Goal: Find specific page/section: Find specific page/section

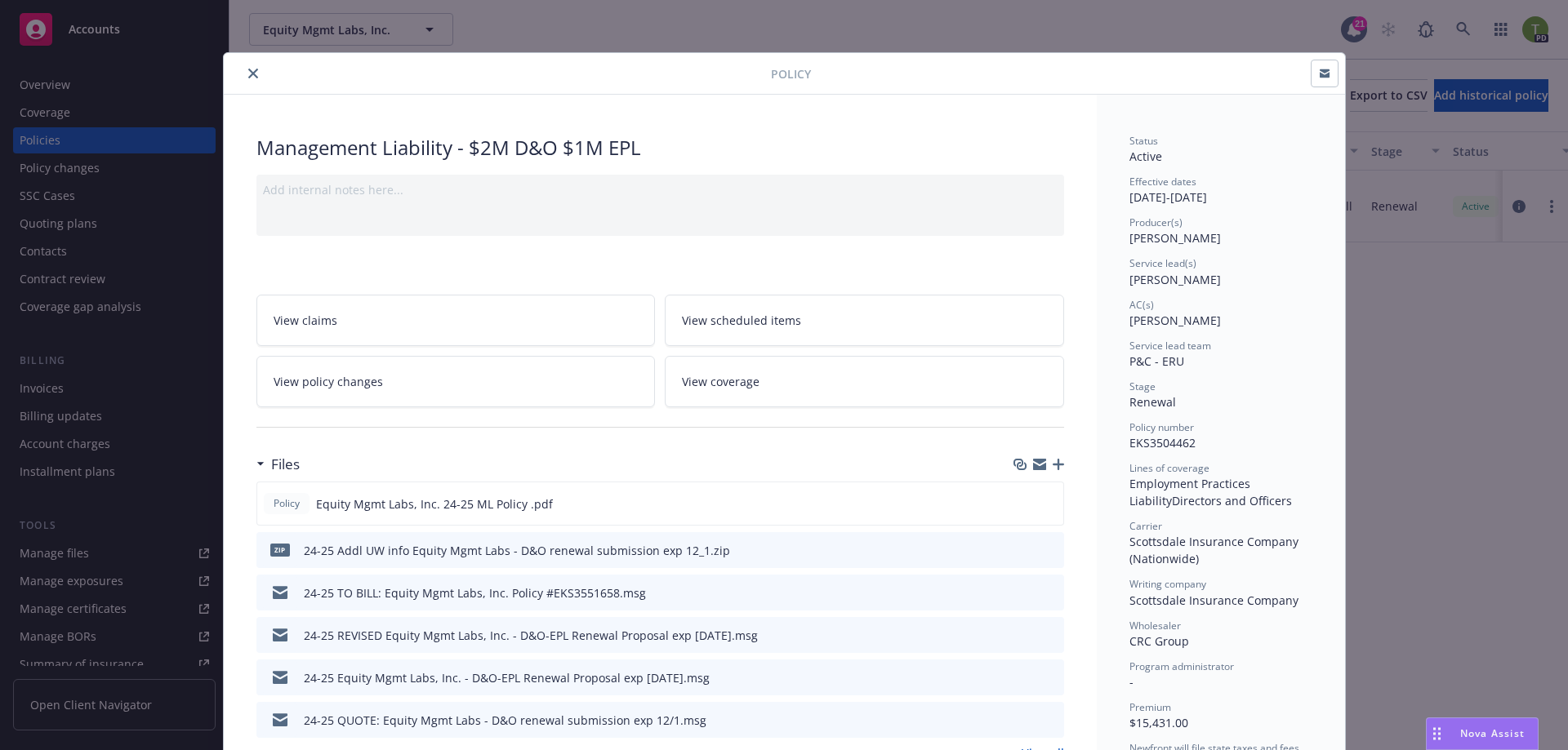
click at [248, 71] on icon "close" at bounding box center [253, 73] width 10 height 10
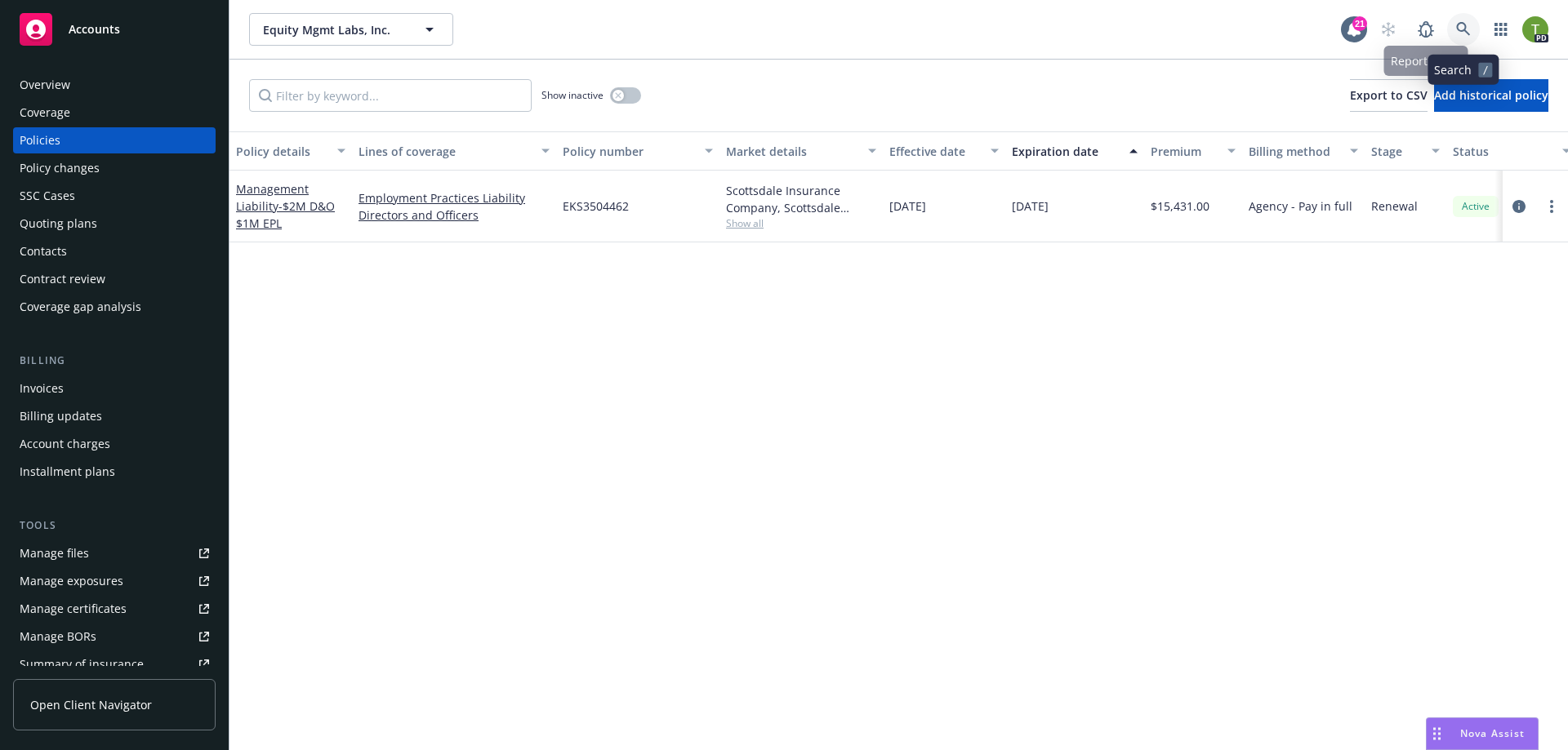
click at [1454, 23] on link at bounding box center [1463, 29] width 33 height 33
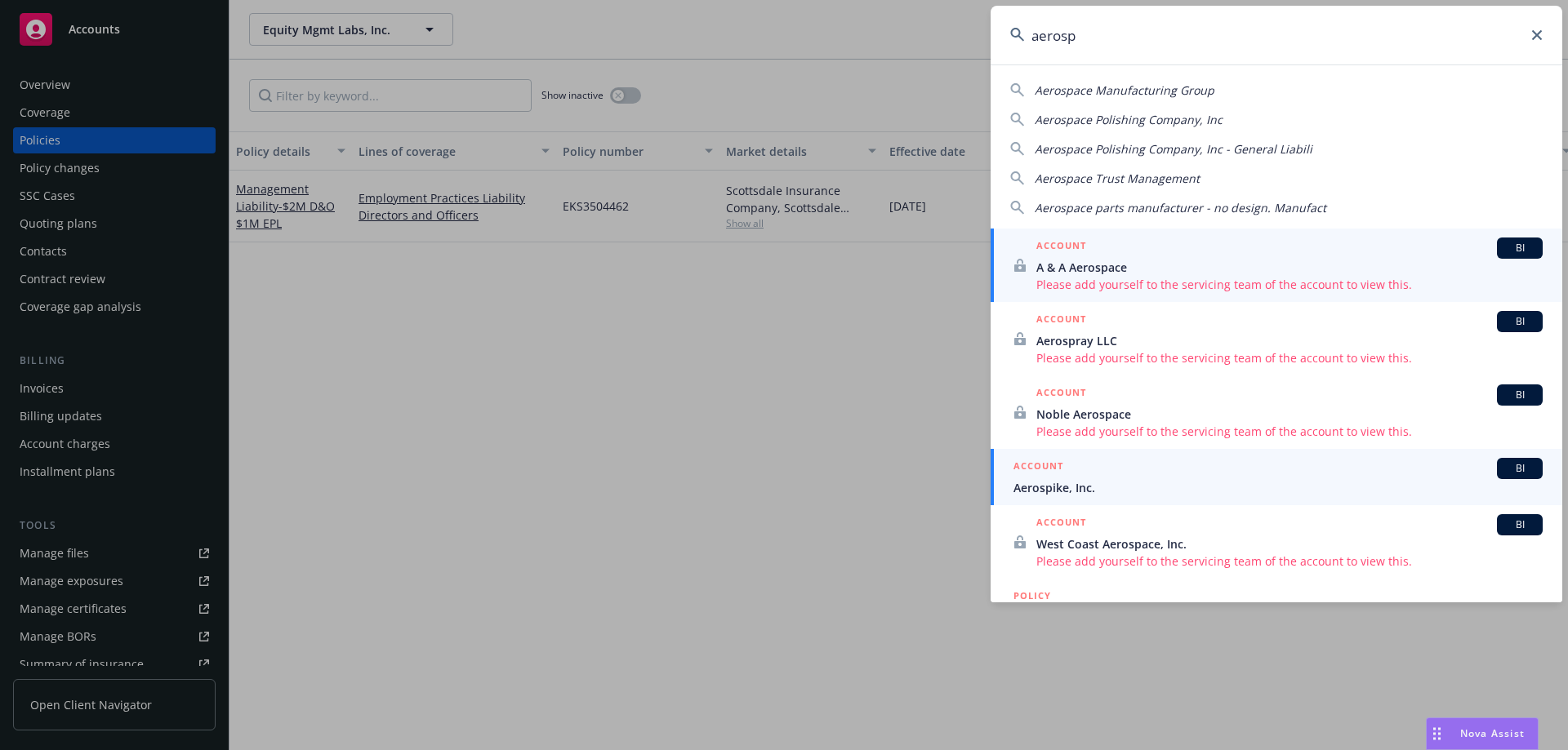
type input "aerosp"
click at [1101, 474] on div "ACCOUNT BI" at bounding box center [1277, 469] width 529 height 21
